Goal: Information Seeking & Learning: Check status

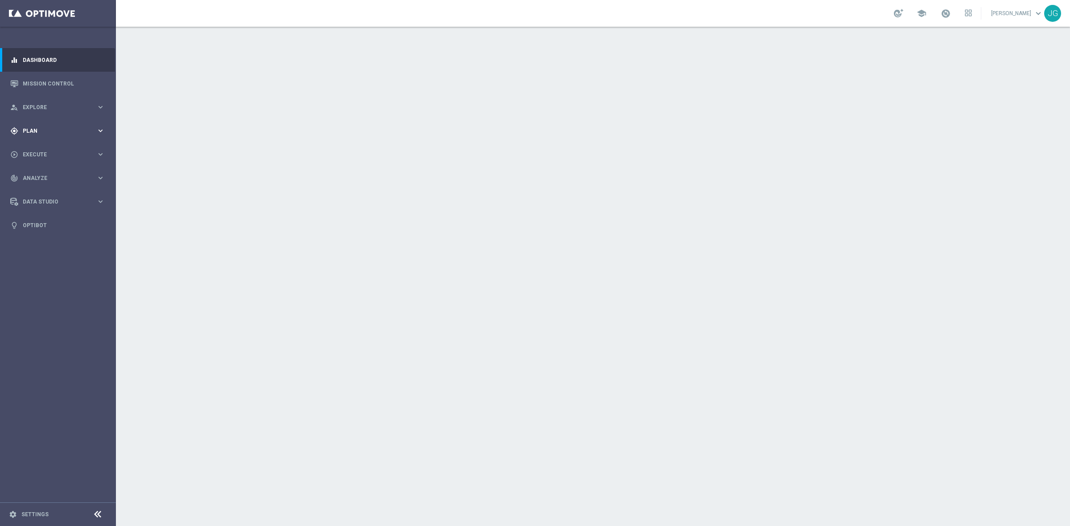
click at [49, 132] on span "Plan" at bounding box center [60, 130] width 74 height 5
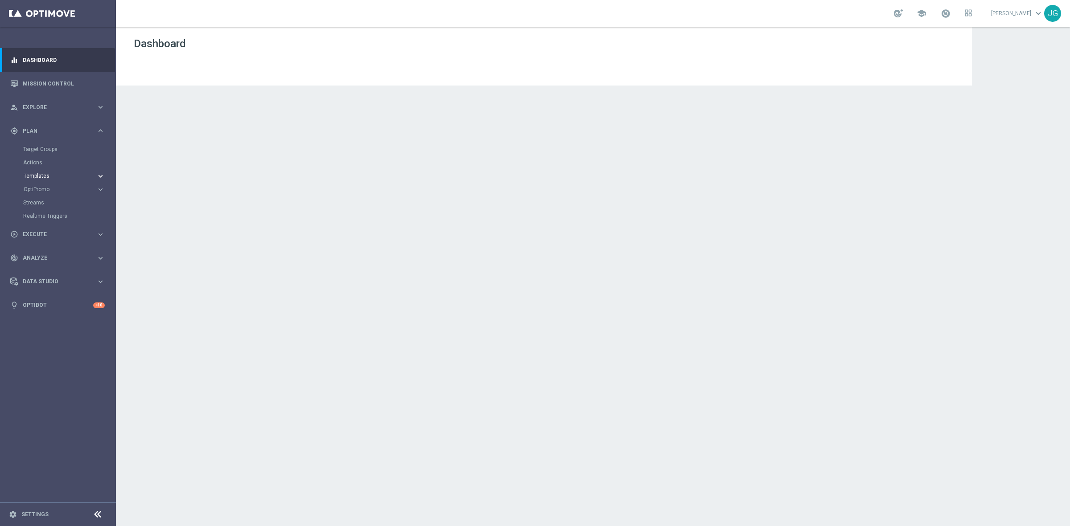
click at [43, 175] on span "Templates" at bounding box center [56, 175] width 64 height 5
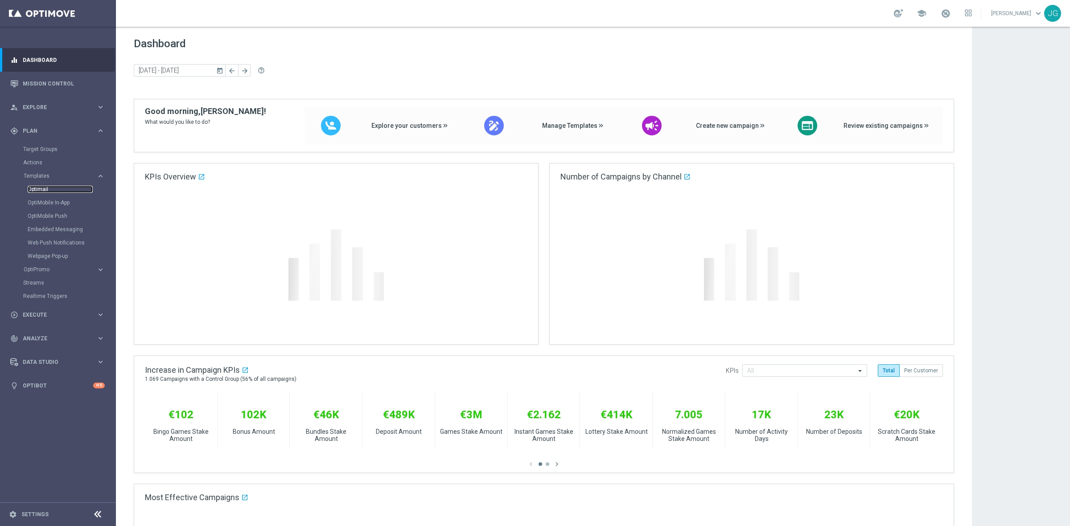
click at [39, 186] on link "Optimail" at bounding box center [60, 189] width 65 height 7
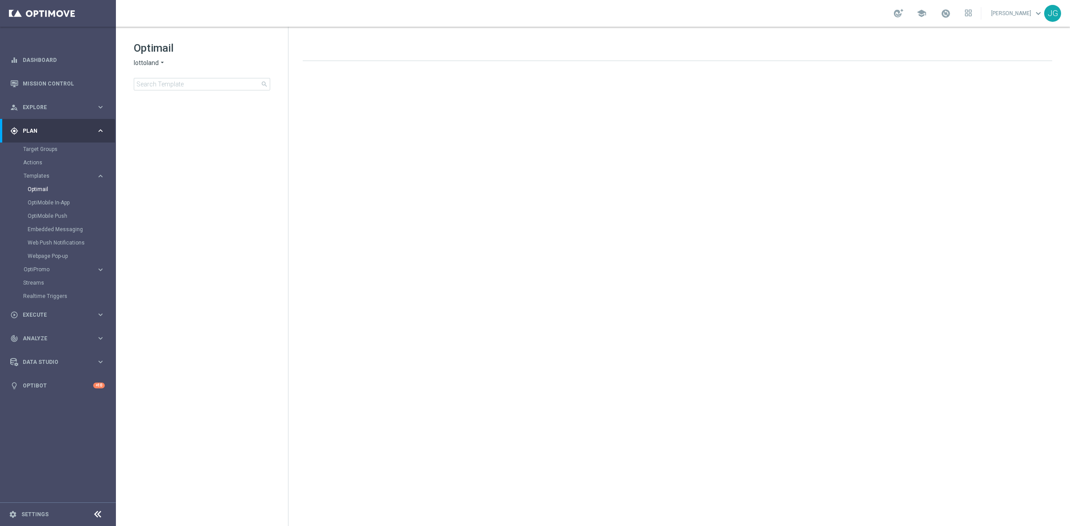
click at [156, 61] on span "lottoland" at bounding box center [146, 63] width 25 height 8
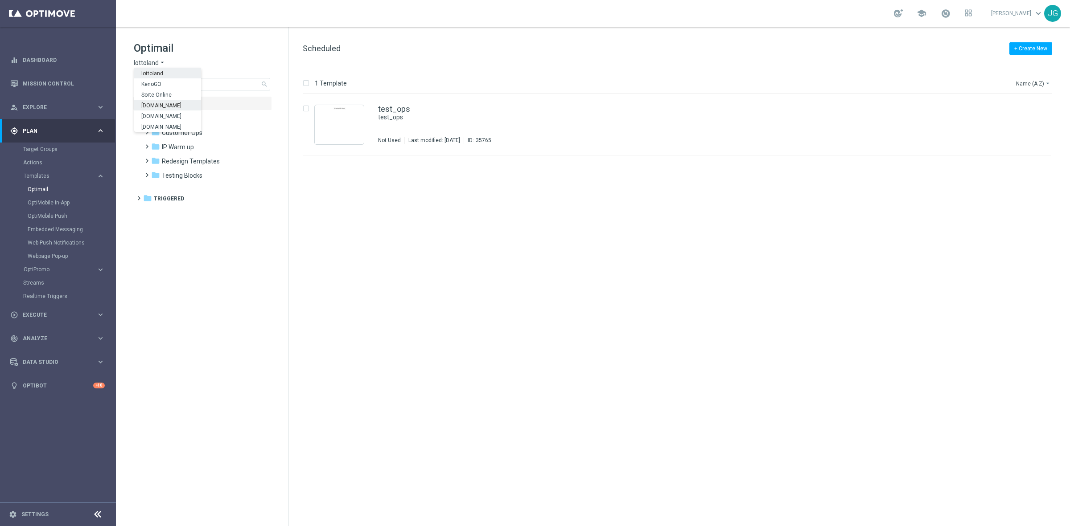
click at [0, 0] on span "Sorteonline.bet.br" at bounding box center [0, 0] width 0 height 0
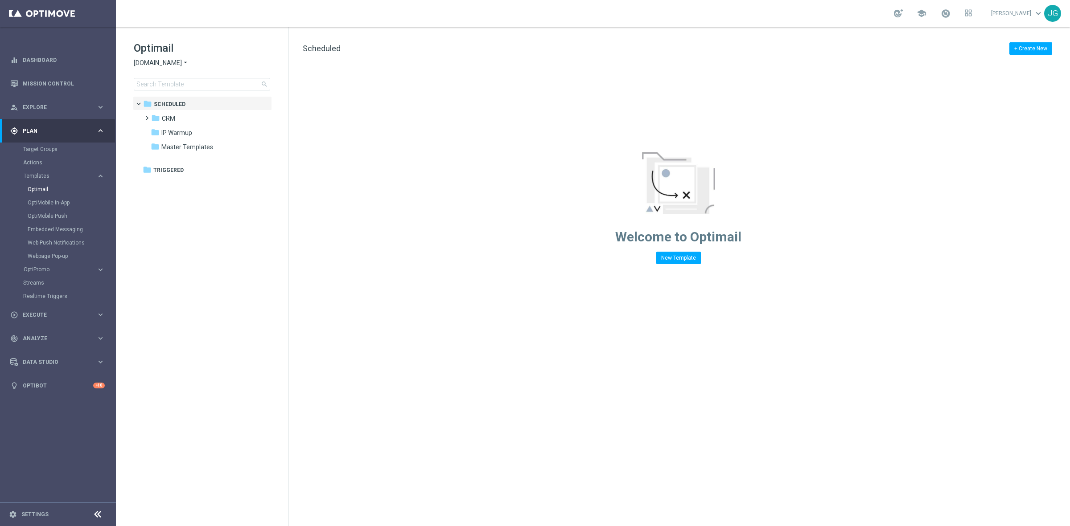
click at [174, 73] on div "Optimail Sorteonline.bet.br arrow_drop_down × Sorteonline.bet.br search" at bounding box center [211, 65] width 154 height 49
click at [172, 79] on input at bounding box center [202, 84] width 136 height 12
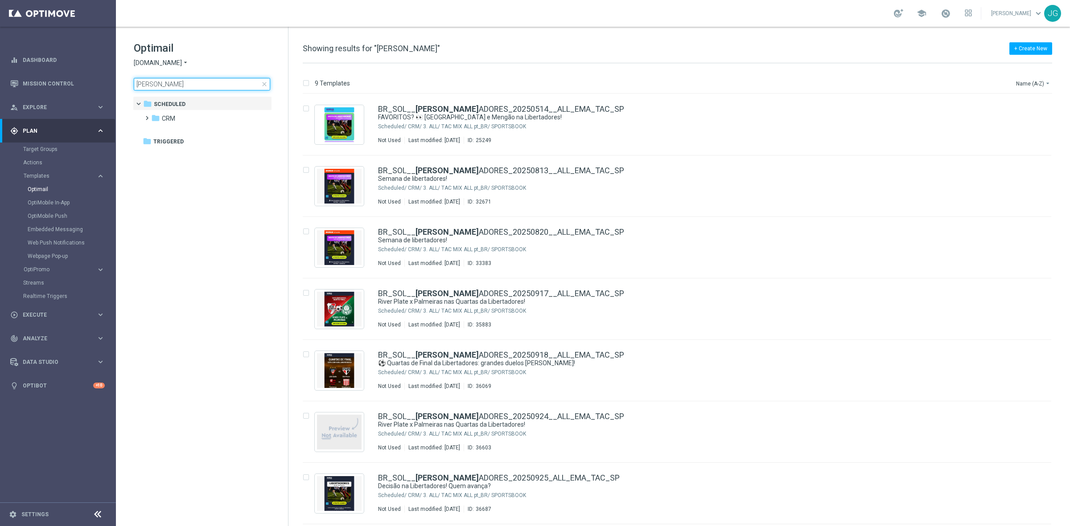
drag, startPoint x: 172, startPoint y: 79, endPoint x: 127, endPoint y: 77, distance: 44.2
click at [127, 77] on div "Optimail Sorteonline.bet.br arrow_drop_down × Sorteonline.bet.br libert close f…" at bounding box center [202, 88] width 172 height 123
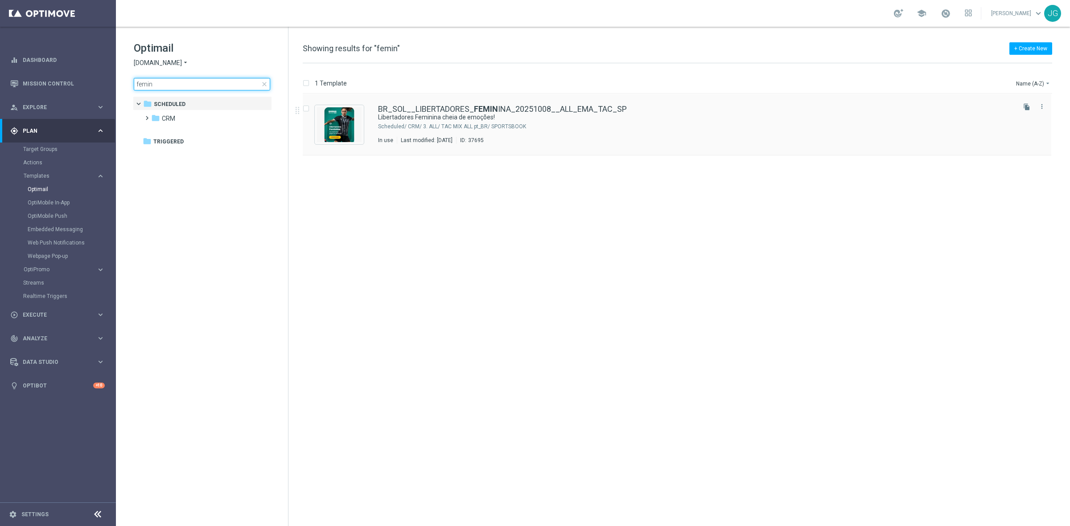
type input "femin"
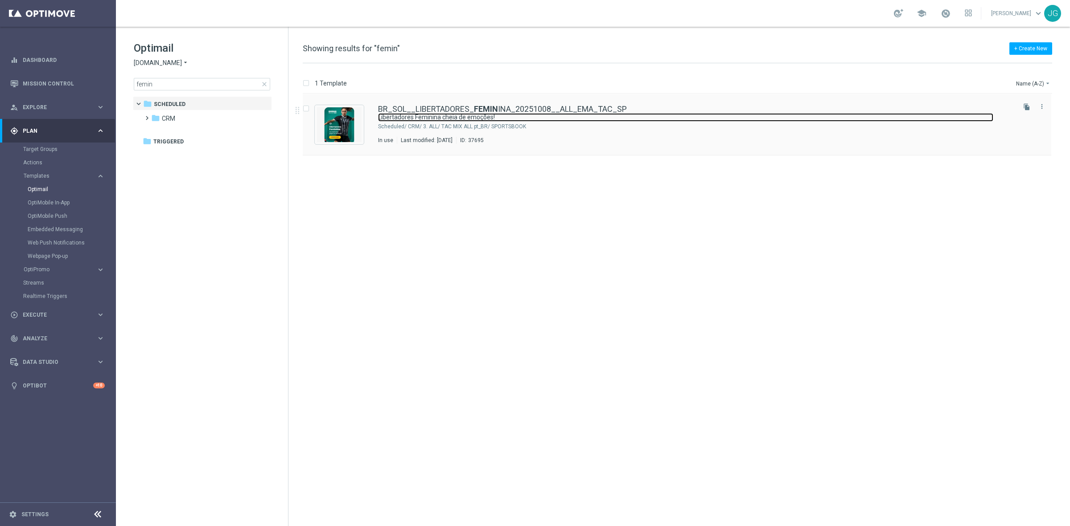
click at [470, 115] on link "Libertadores Feminina cheia de emoções!" at bounding box center [685, 117] width 615 height 8
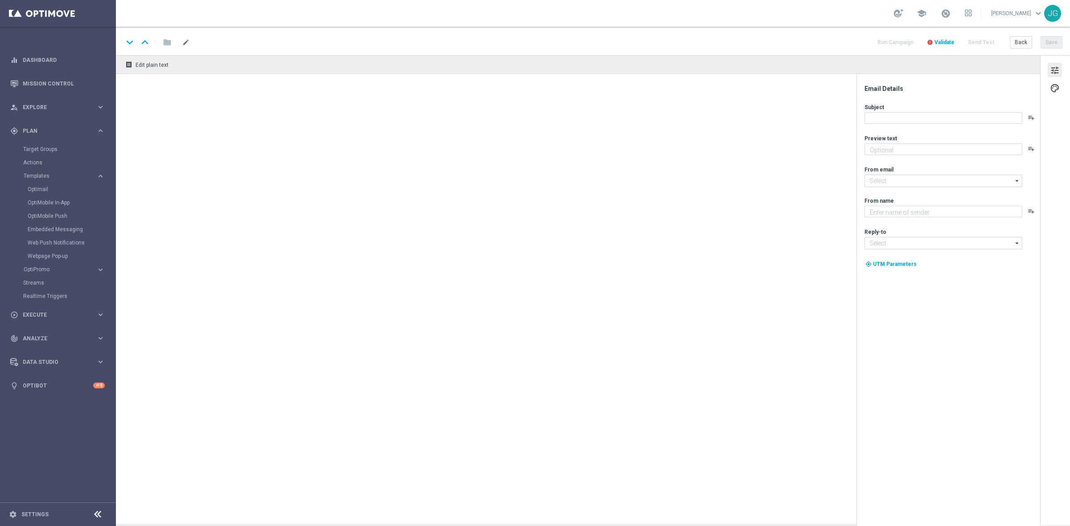
type textarea "Aposte já, [%FIRST_NAME%]!"
type input "contato@email.sorteonline.bet.br"
type textarea "Sorte Online Betz"
type input "suporte@sorteonline.bet.br"
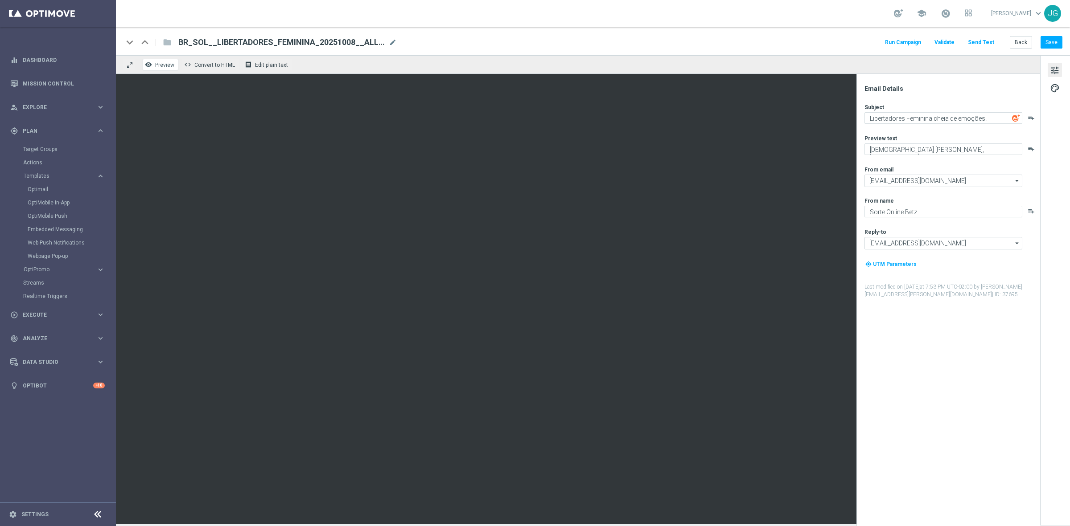
click at [168, 67] on span "Preview" at bounding box center [164, 65] width 19 height 6
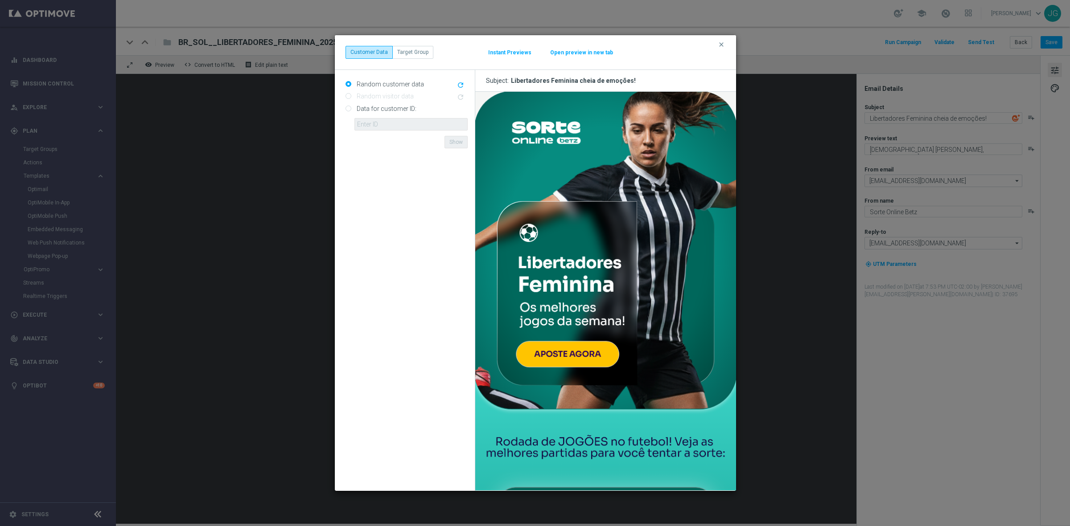
click at [588, 52] on button "Open preview in new tab" at bounding box center [582, 52] width 64 height 7
click at [720, 41] on icon "clear" at bounding box center [721, 44] width 7 height 7
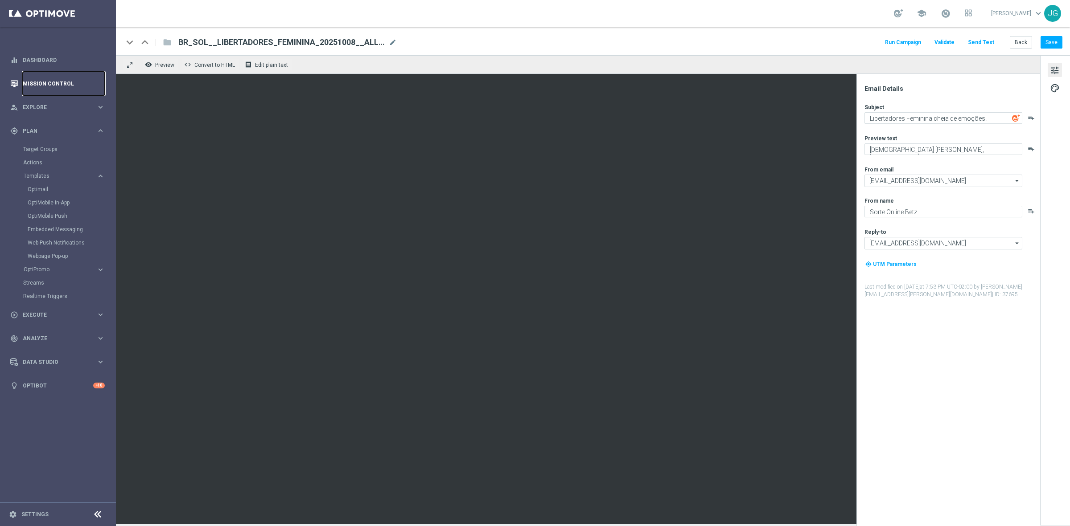
click at [67, 75] on link "Mission Control" at bounding box center [64, 84] width 82 height 24
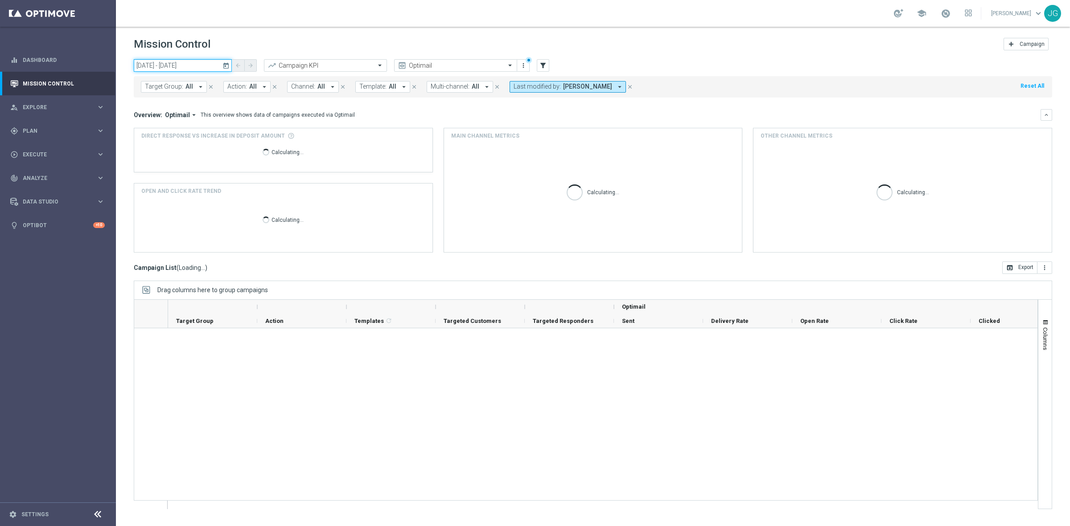
click at [163, 65] on input "05 Oct 2025 - 11 Oct 2025" at bounding box center [183, 65] width 98 height 12
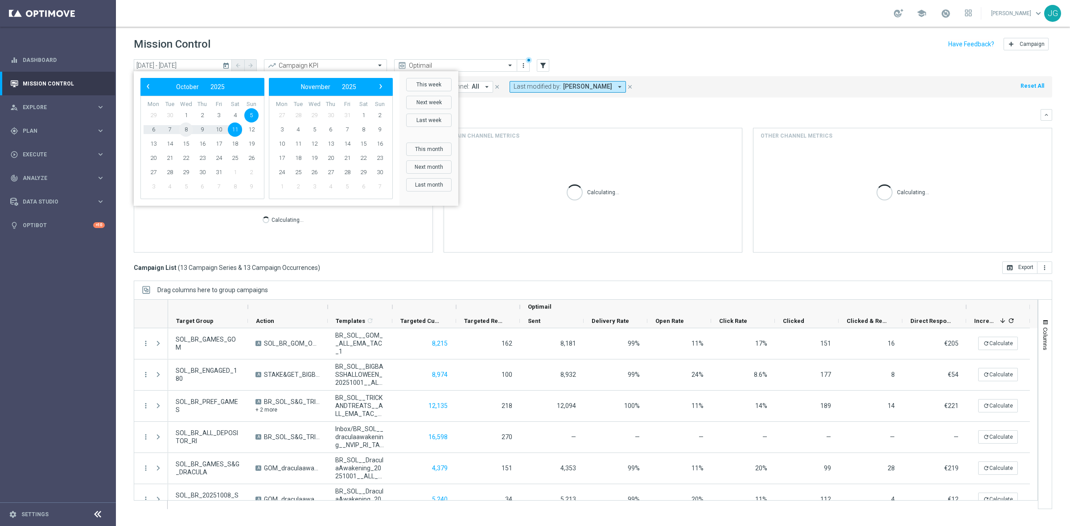
click at [186, 128] on span "8" at bounding box center [186, 130] width 14 height 14
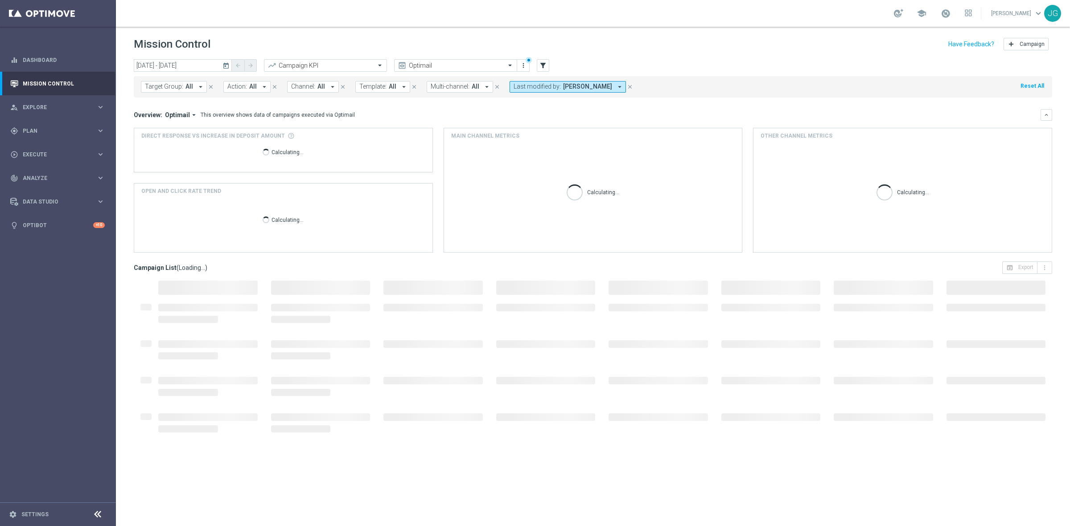
type input "08 Oct 2025 - 08 Oct 2025"
click at [571, 86] on span "Thomas Silva" at bounding box center [587, 87] width 49 height 8
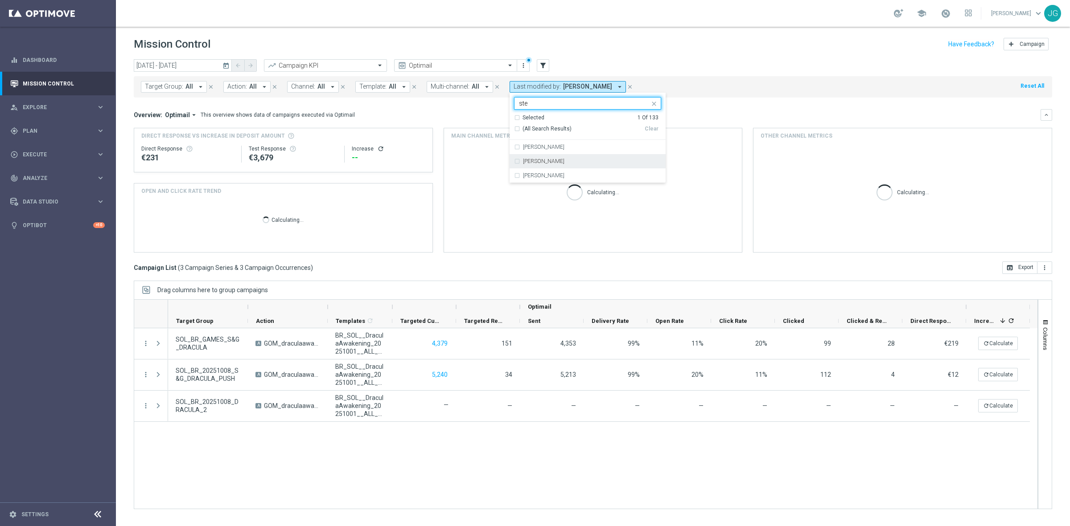
click at [542, 159] on label "Stephani Goncalves" at bounding box center [543, 161] width 41 height 5
type input "ste"
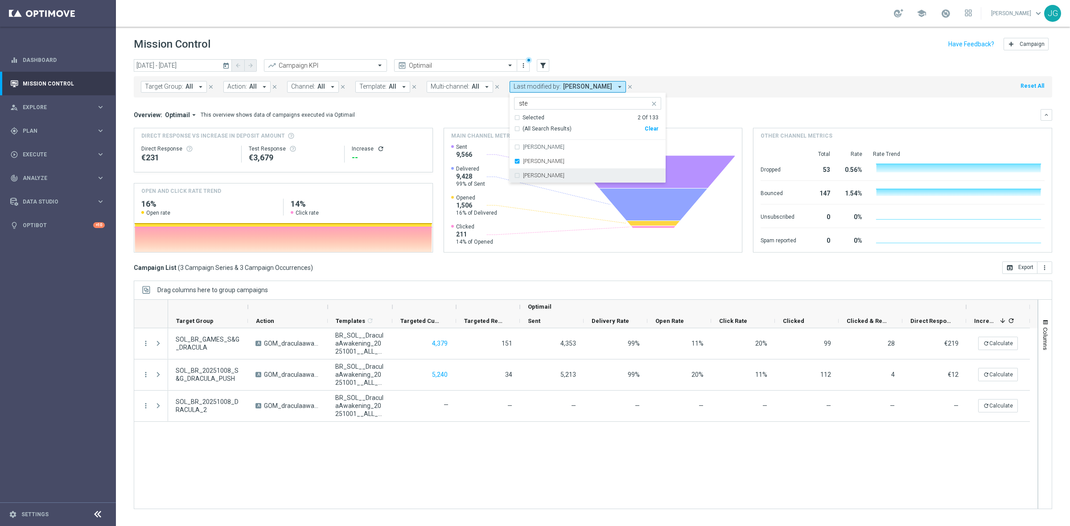
click at [711, 71] on div "today 08 Oct 2025 - 08 Oct 2025 arrow_back arrow_forward Campaign KPI trending_…" at bounding box center [593, 65] width 918 height 13
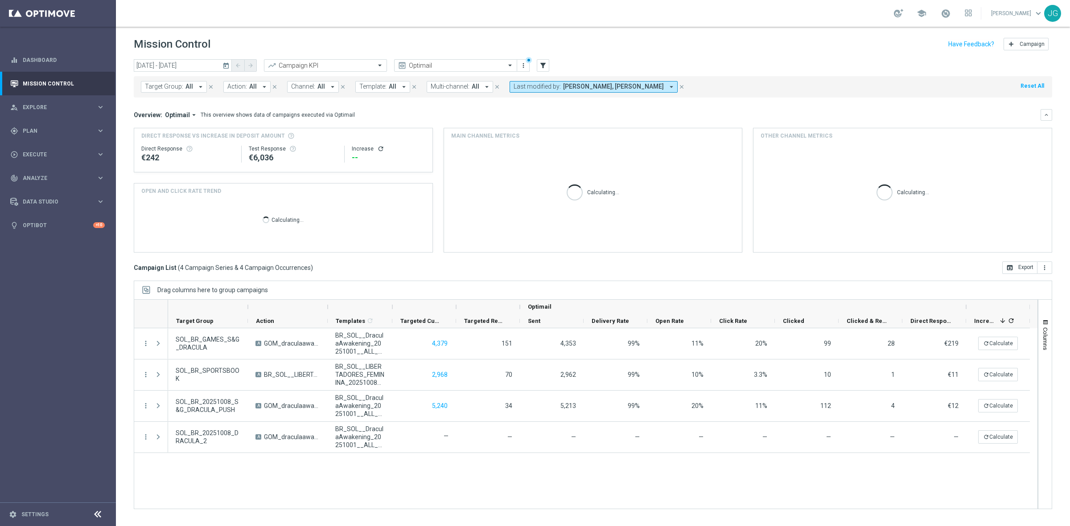
click at [640, 87] on span "Stephani Goncalves, Thomas Silva" at bounding box center [613, 87] width 101 height 8
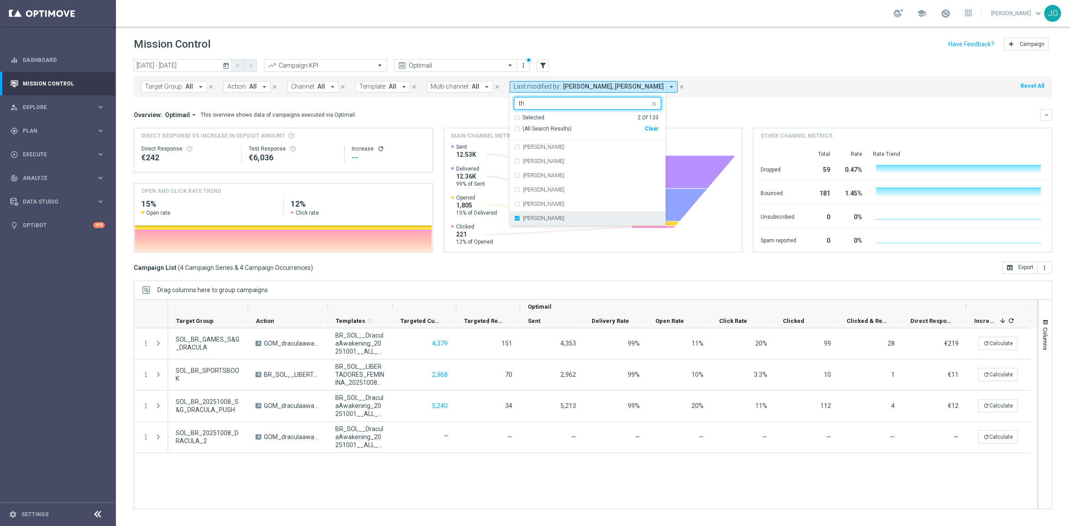
click at [514, 218] on div "Thomas Silva" at bounding box center [587, 218] width 147 height 14
type input "th"
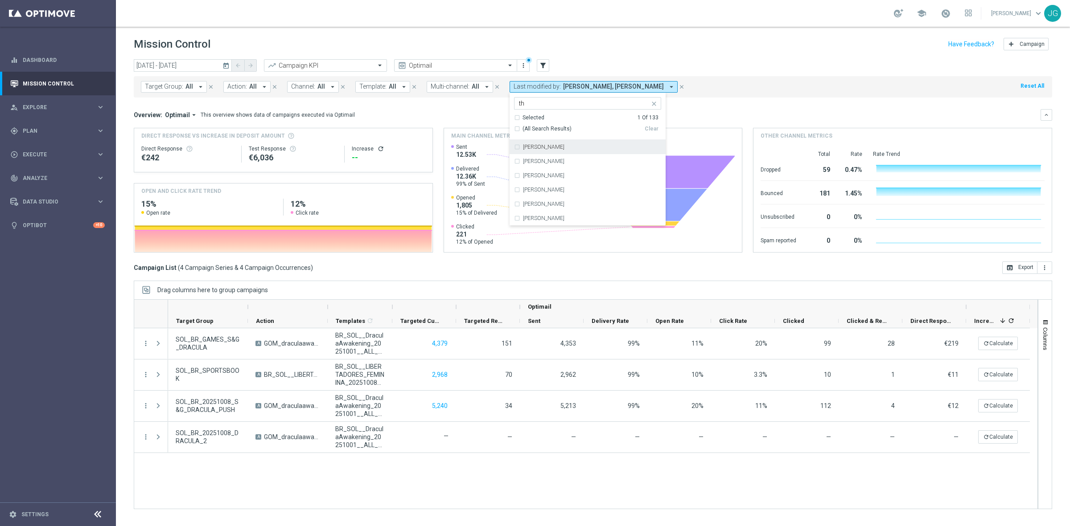
click at [722, 83] on div "Target Group: All arrow_drop_down close Action: All arrow_drop_down close Chann…" at bounding box center [593, 86] width 918 height 21
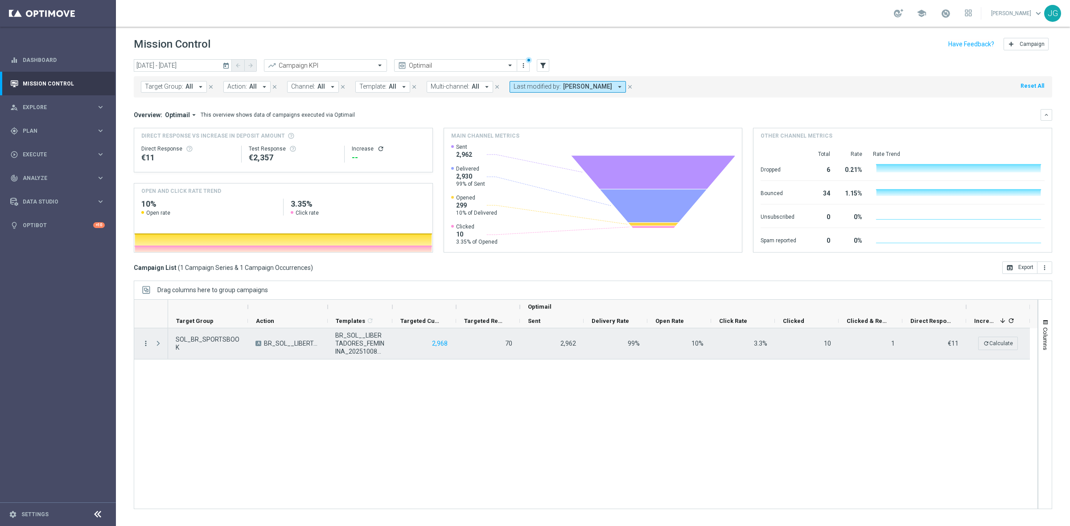
click at [145, 343] on icon "more_vert" at bounding box center [146, 344] width 8 height 8
click at [177, 361] on span "Campaign Metrics" at bounding box center [186, 362] width 46 height 6
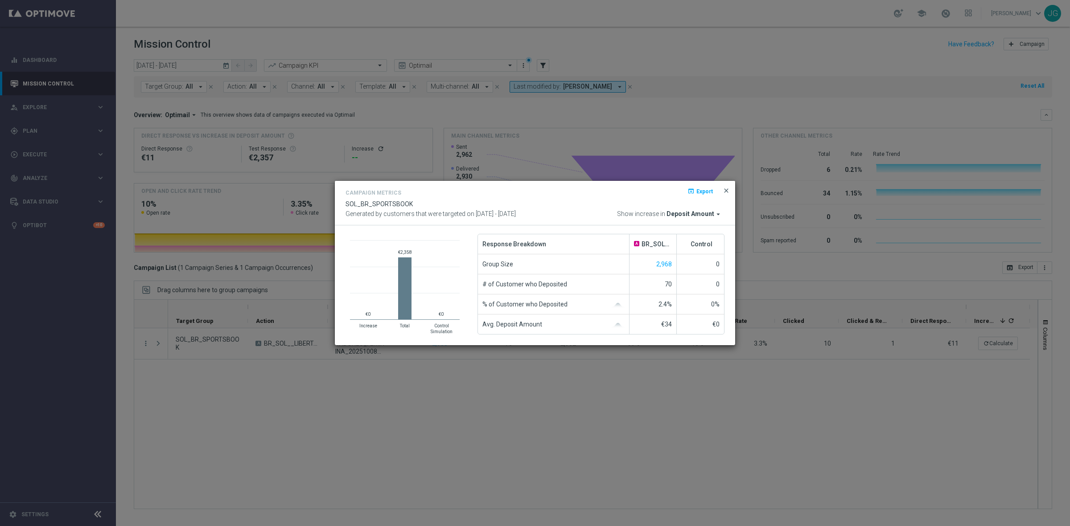
click at [727, 189] on span "close" at bounding box center [725, 190] width 7 height 7
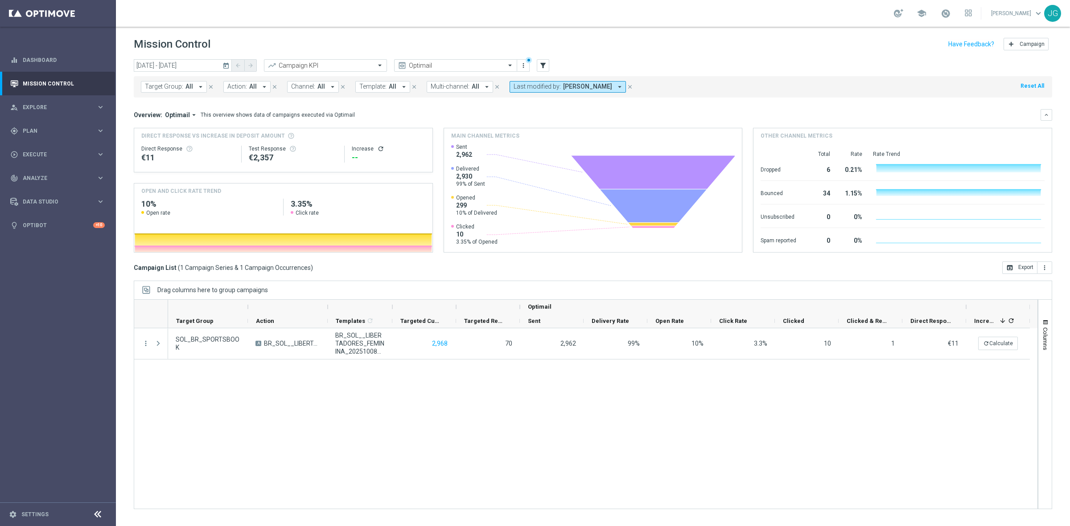
click at [601, 89] on span "Stephani Goncalves" at bounding box center [587, 87] width 49 height 8
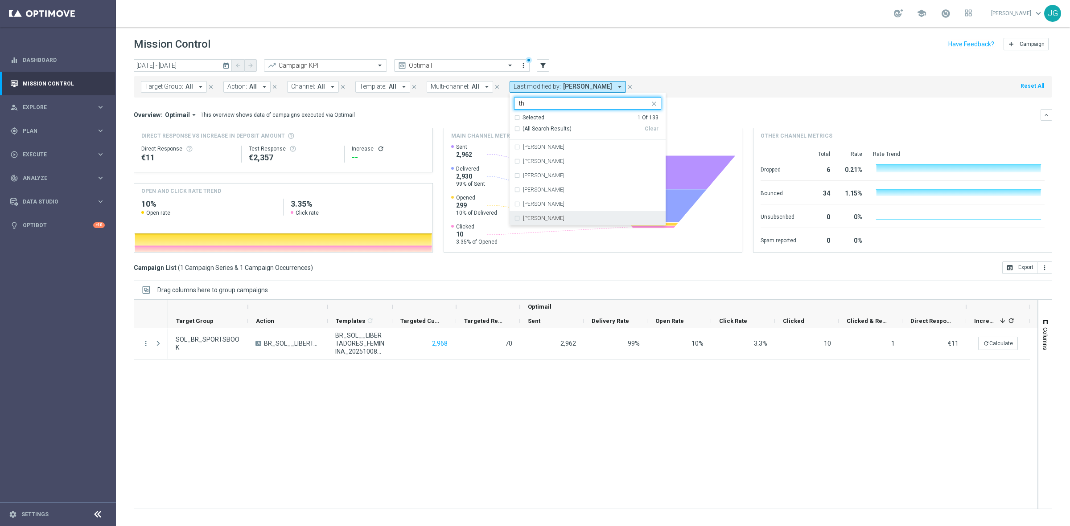
click at [529, 215] on div "Thomas Silva" at bounding box center [587, 218] width 147 height 14
type input "th"
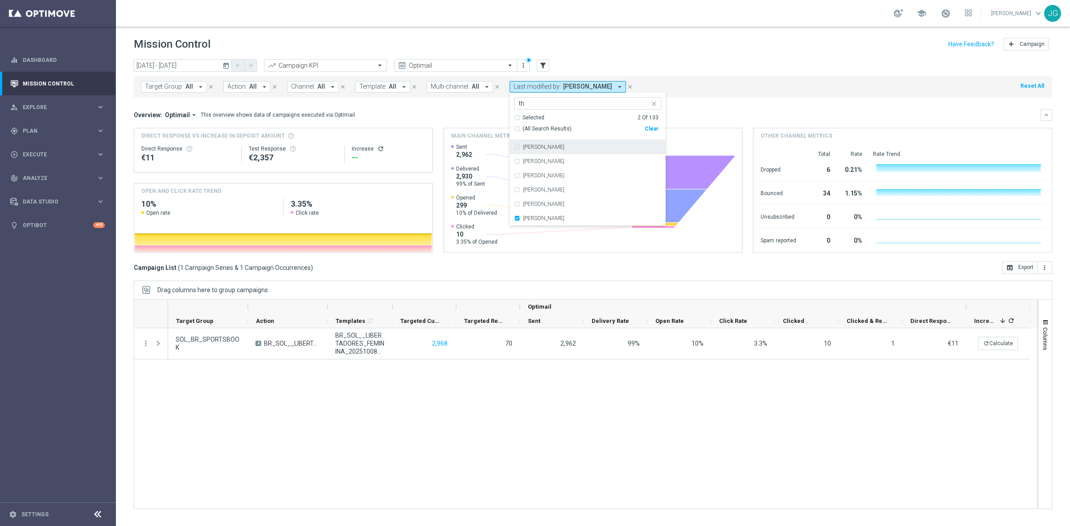
click at [542, 103] on input "th" at bounding box center [584, 104] width 131 height 8
click at [742, 92] on div "Target Group: All arrow_drop_down close Action: All arrow_drop_down close Chann…" at bounding box center [593, 86] width 918 height 21
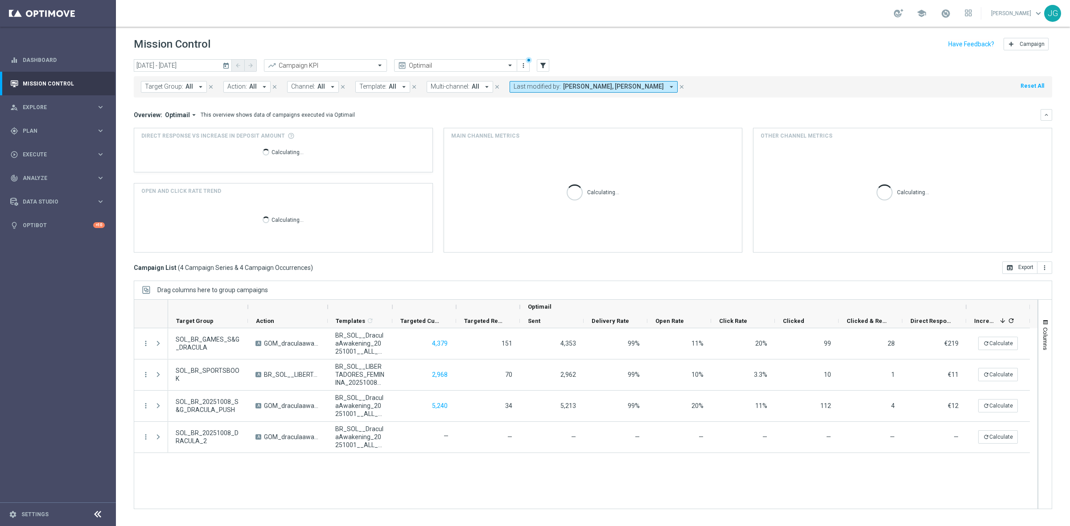
click at [570, 87] on span "Stephani Goncalves, Thomas Silva" at bounding box center [613, 87] width 101 height 8
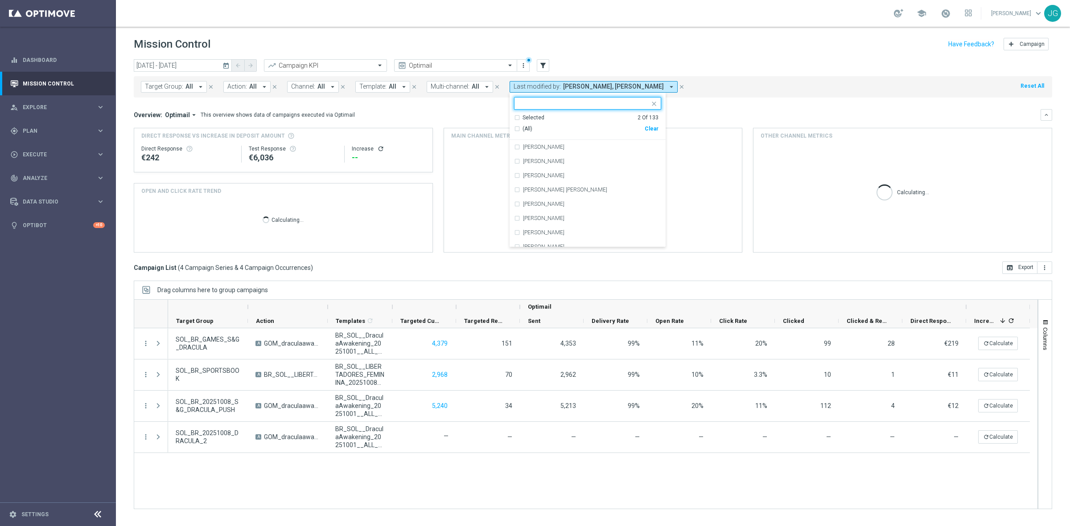
click at [563, 105] on input "text" at bounding box center [584, 104] width 131 height 8
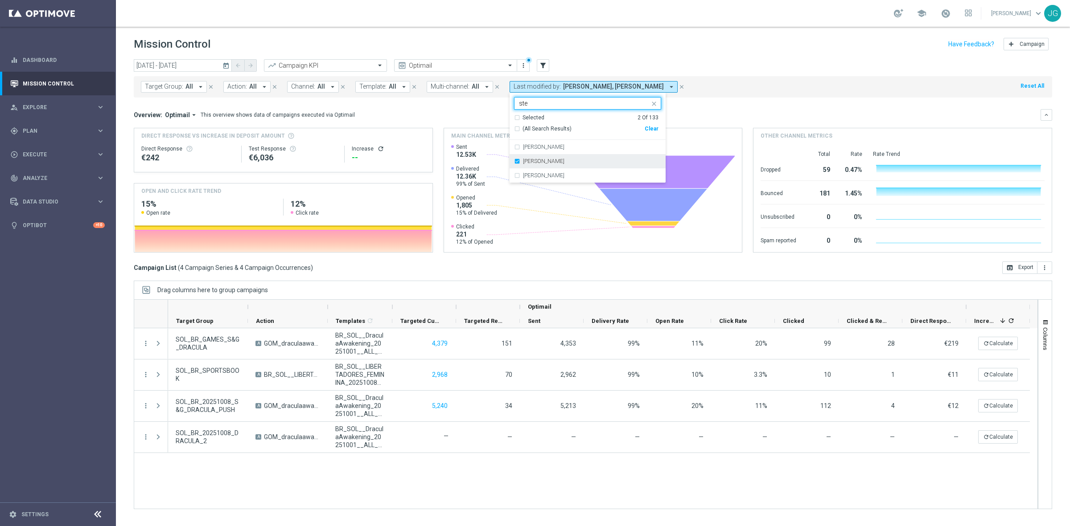
click at [526, 160] on label "Stephani Goncalves" at bounding box center [543, 161] width 41 height 5
type input "ste"
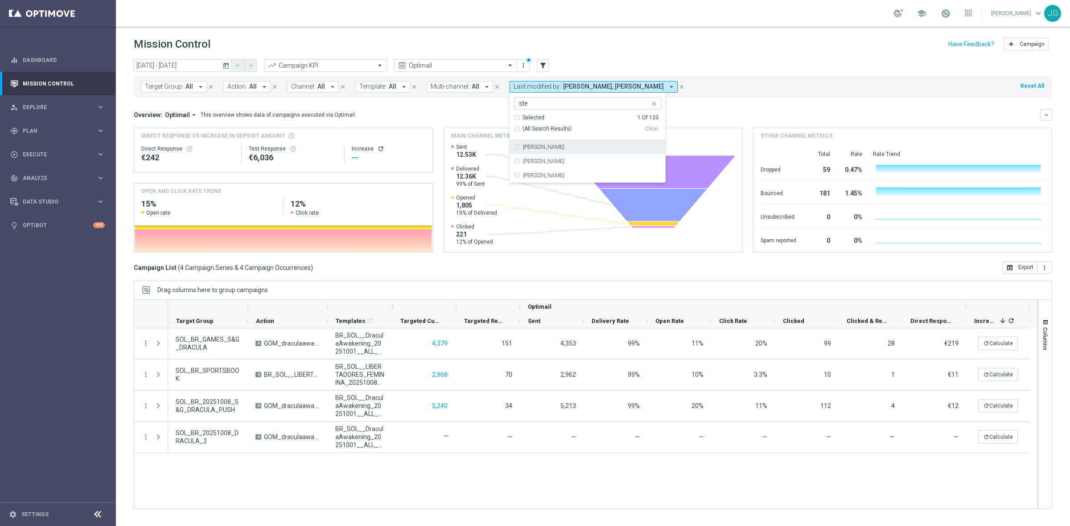
click at [740, 101] on mini-dashboard "Overview: Optimail arrow_drop_down This overview shows data of campaigns execut…" at bounding box center [593, 180] width 918 height 164
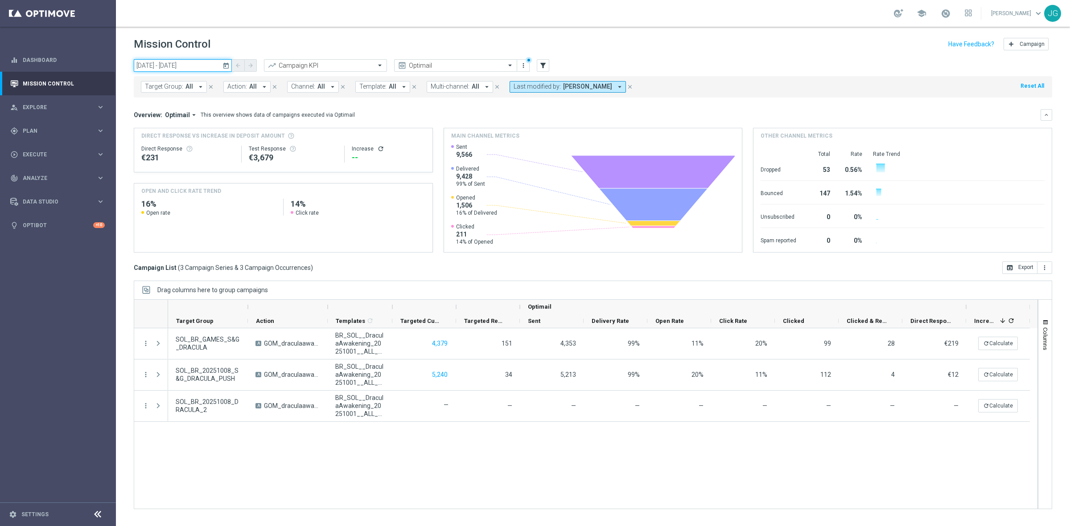
click at [190, 65] on input "08 Oct 2025 - 08 Oct 2025" at bounding box center [183, 65] width 98 height 12
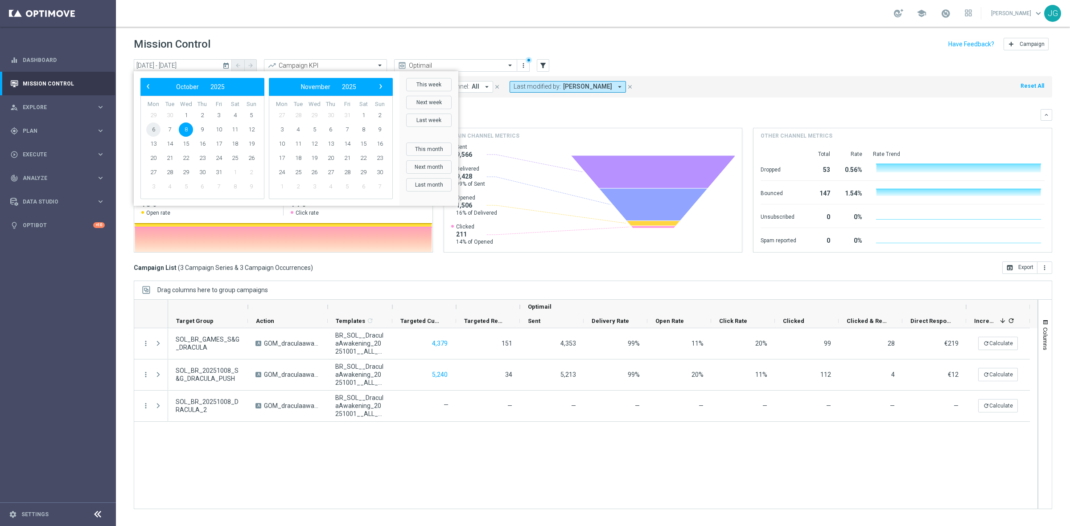
click at [150, 130] on span "6" at bounding box center [153, 130] width 14 height 14
click at [250, 128] on span "12" at bounding box center [251, 130] width 14 height 14
type input "06 Oct 2025 - 12 Oct 2025"
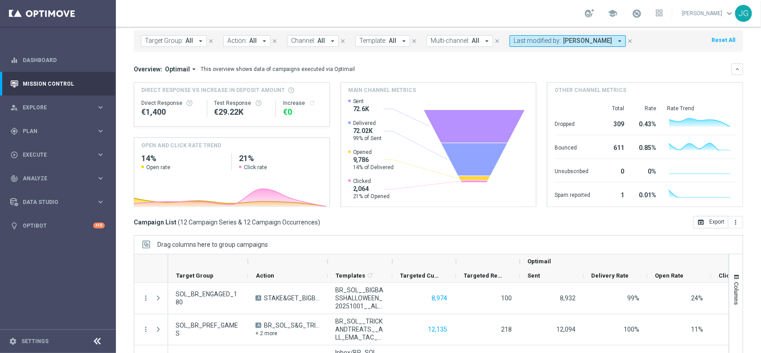
scroll to position [94, 0]
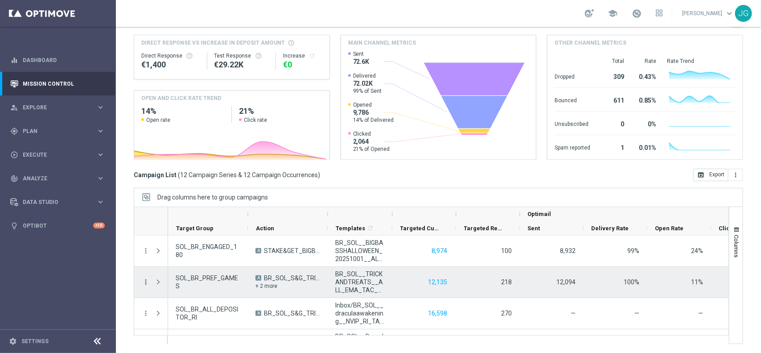
click at [144, 282] on icon "more_vert" at bounding box center [146, 282] width 8 height 8
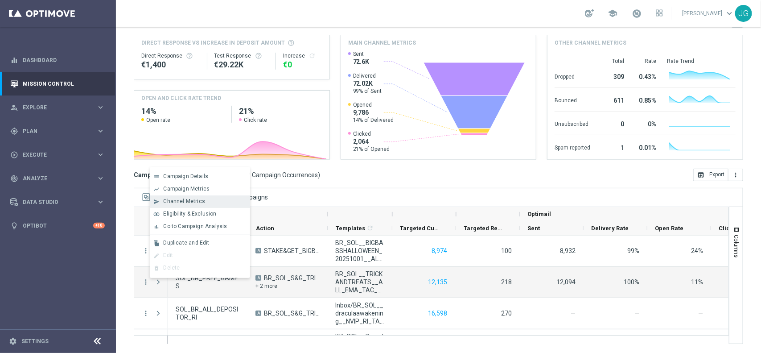
click at [187, 201] on span "Channel Metrics" at bounding box center [184, 201] width 42 height 6
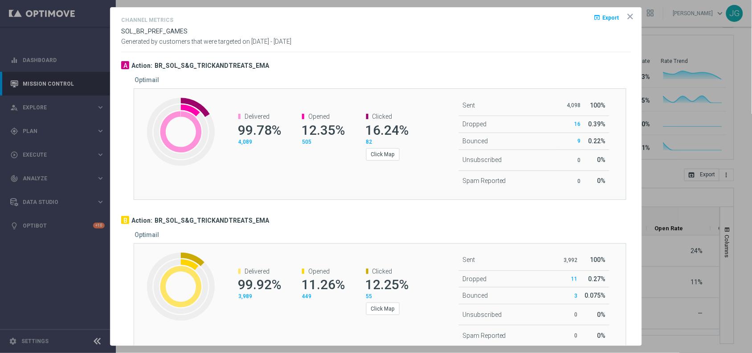
click at [628, 18] on icon "icon" at bounding box center [630, 16] width 4 height 4
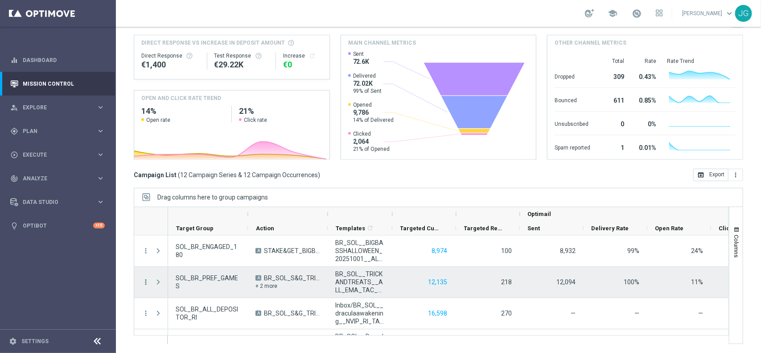
click at [146, 282] on icon "more_vert" at bounding box center [146, 282] width 8 height 8
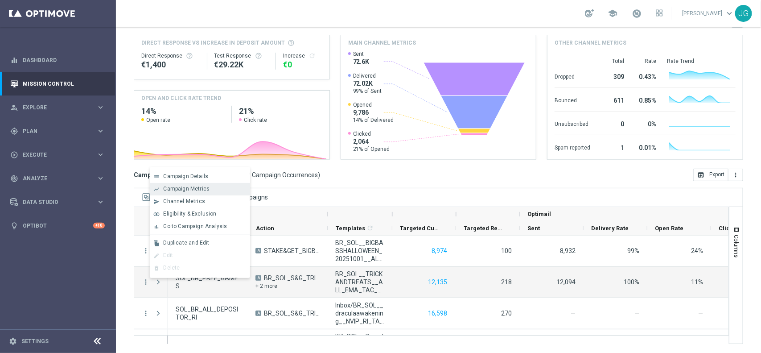
click at [188, 189] on span "Campaign Metrics" at bounding box center [186, 188] width 46 height 6
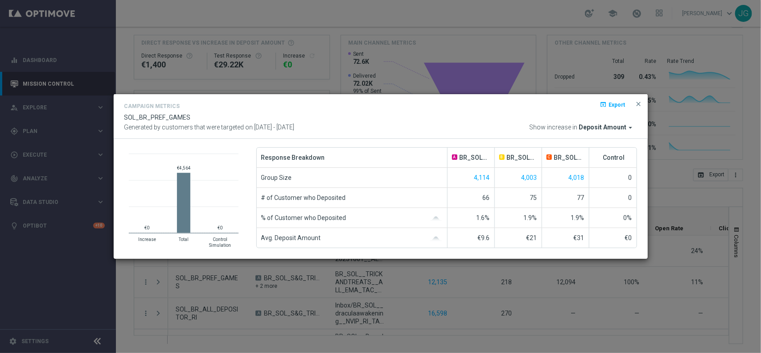
click at [638, 103] on span "close" at bounding box center [638, 103] width 7 height 7
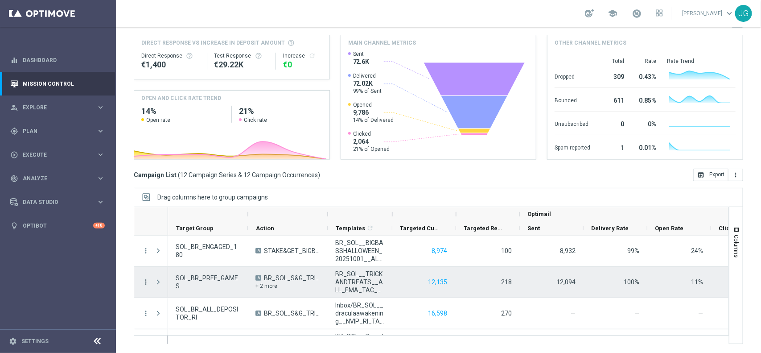
click at [144, 282] on icon "more_vert" at bounding box center [146, 282] width 8 height 8
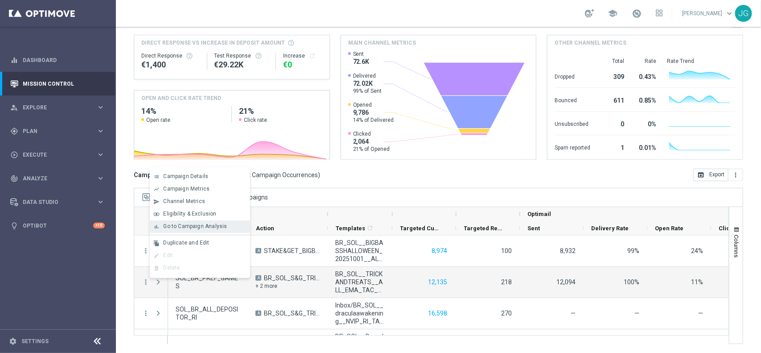
click at [193, 228] on span "Go to Campaign Analysis" at bounding box center [195, 226] width 64 height 6
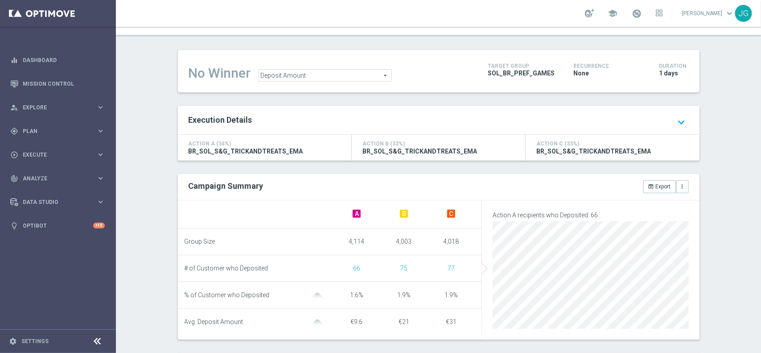
scroll to position [167, 0]
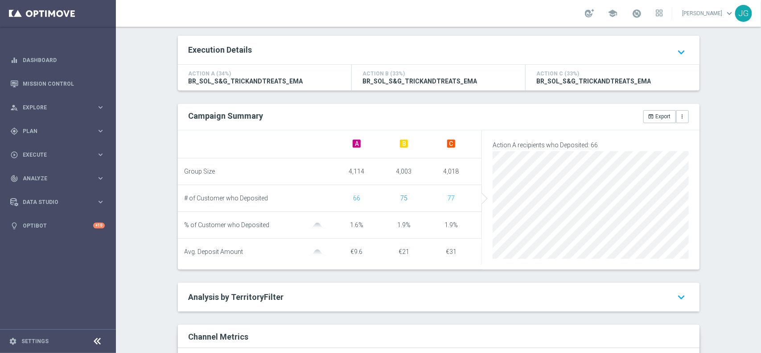
click at [402, 197] on span "75" at bounding box center [403, 197] width 7 height 7
click at [353, 196] on span "66" at bounding box center [356, 197] width 7 height 7
click at [651, 114] on button "open_in_browser Export" at bounding box center [659, 116] width 33 height 12
click at [400, 199] on span "75" at bounding box center [403, 197] width 7 height 7
click at [447, 200] on span "77" at bounding box center [450, 197] width 7 height 7
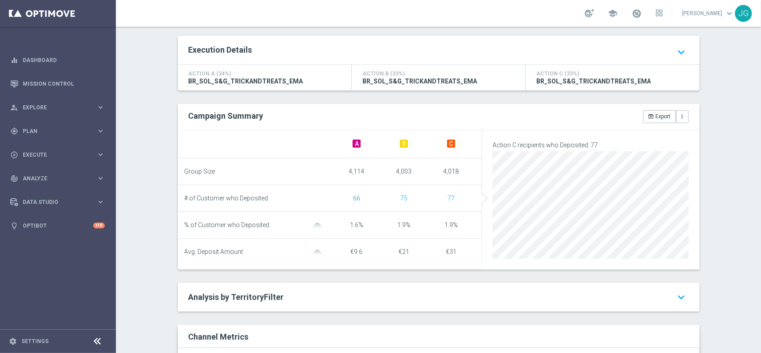
click at [353, 199] on span "66" at bounding box center [356, 197] width 7 height 7
